Goal: Download file/media

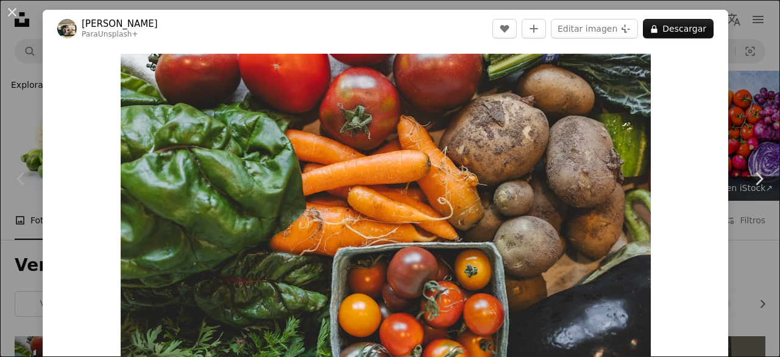
scroll to position [312, 0]
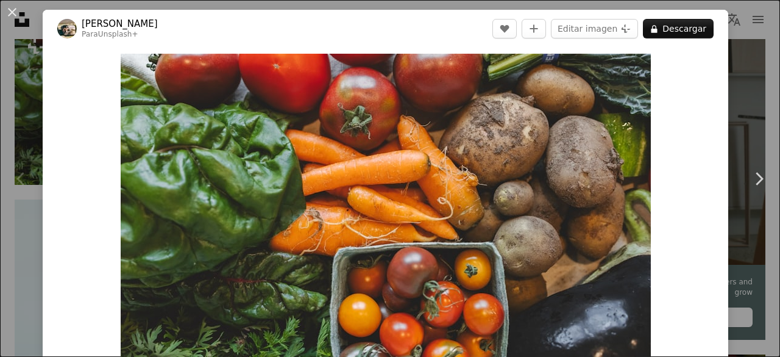
click at [742, 21] on div "An X shape Chevron left Chevron right [PERSON_NAME] Para Unsplash+ A heart A pl…" at bounding box center [390, 178] width 780 height 357
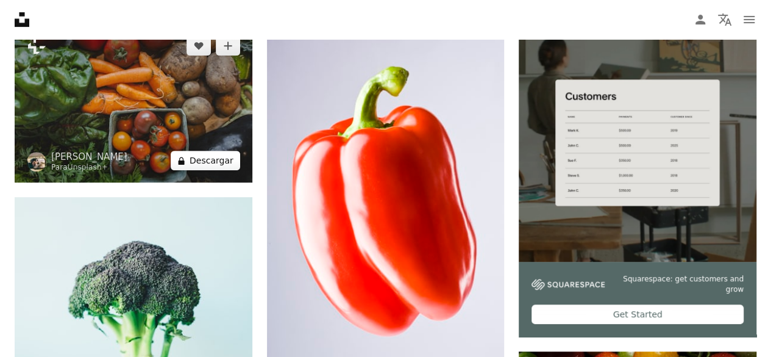
click at [217, 151] on button "A lock Descargar" at bounding box center [205, 161] width 69 height 20
